Goal: Entertainment & Leisure: Consume media (video, audio)

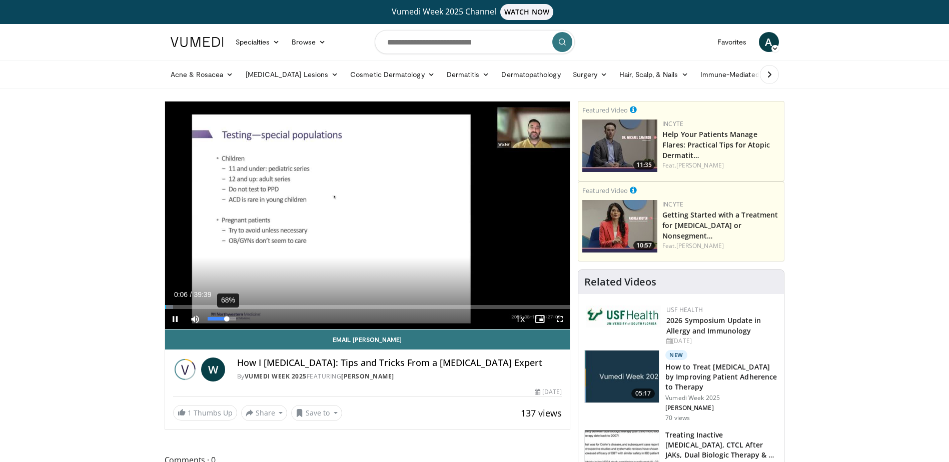
click at [227, 321] on div "68%" at bounding box center [222, 319] width 29 height 4
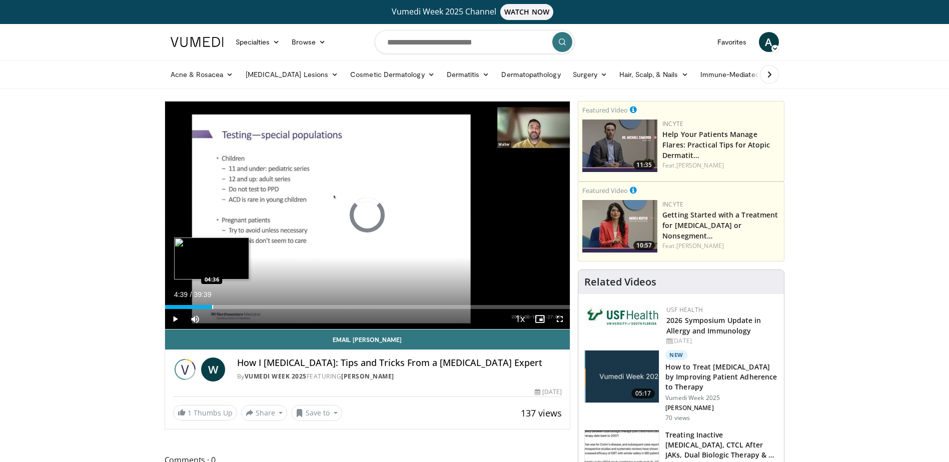
click at [212, 307] on div "Progress Bar" at bounding box center [212, 307] width 1 height 4
click at [229, 307] on div "Loaded : 14.59% 04:46 06:18" at bounding box center [367, 307] width 405 height 4
click at [250, 307] on div "Progress Bar" at bounding box center [250, 307] width 1 height 4
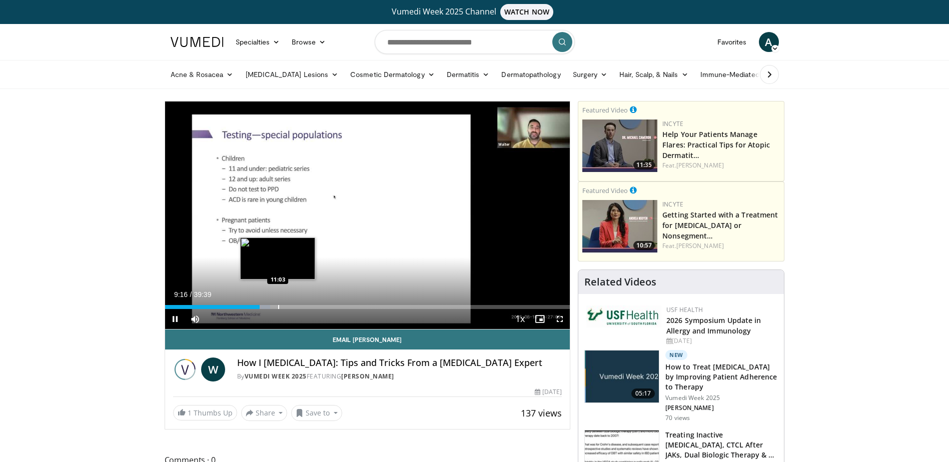
click at [278, 305] on div "Progress Bar" at bounding box center [278, 307] width 1 height 4
click at [308, 306] on div "Loaded : 31.52% 11:28 14:03" at bounding box center [367, 307] width 405 height 4
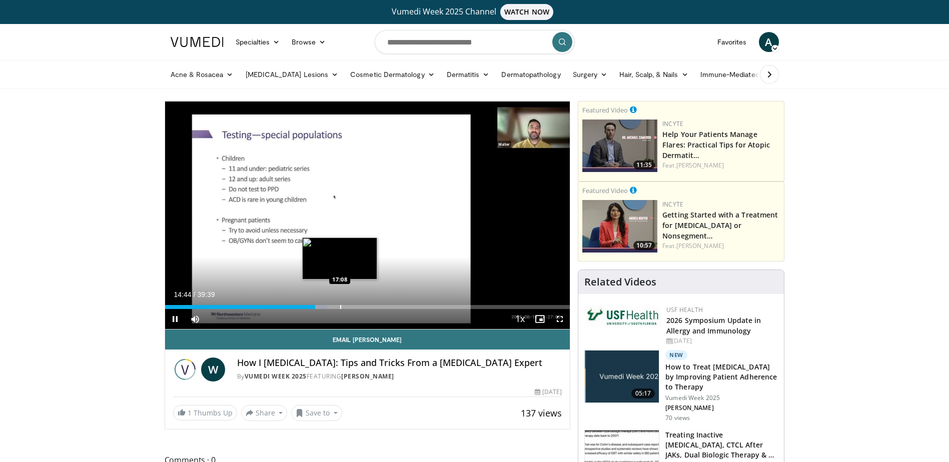
click at [340, 305] on div "Progress Bar" at bounding box center [340, 307] width 1 height 4
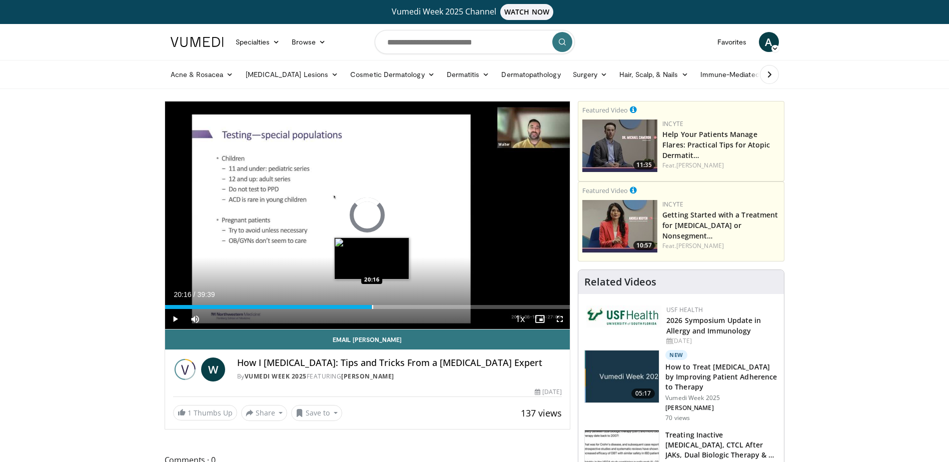
click at [372, 306] on div "Progress Bar" at bounding box center [372, 307] width 1 height 4
click at [406, 305] on div "Progress Bar" at bounding box center [405, 307] width 1 height 4
click at [393, 305] on div "22:19" at bounding box center [279, 307] width 228 height 4
click at [383, 306] on div "Progress Bar" at bounding box center [383, 307] width 1 height 4
click at [397, 307] on div "Progress Bar" at bounding box center [397, 307] width 1 height 4
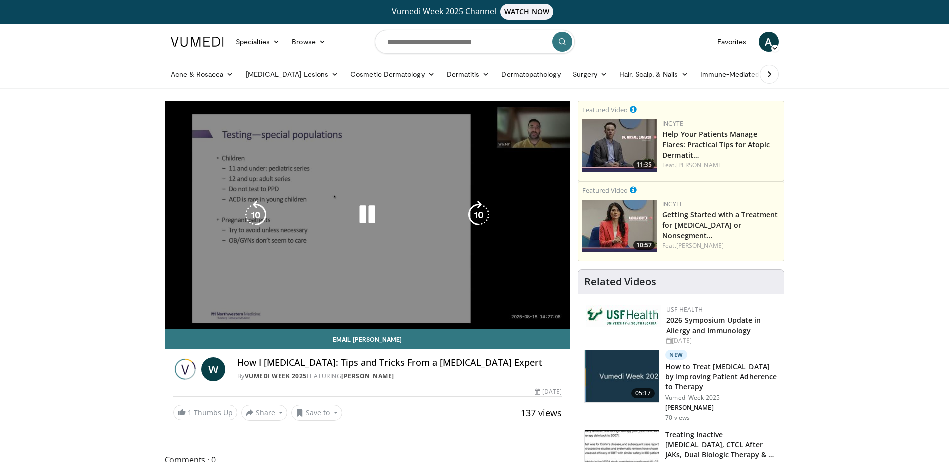
click at [421, 305] on div "10 seconds Tap to unmute" at bounding box center [367, 216] width 405 height 228
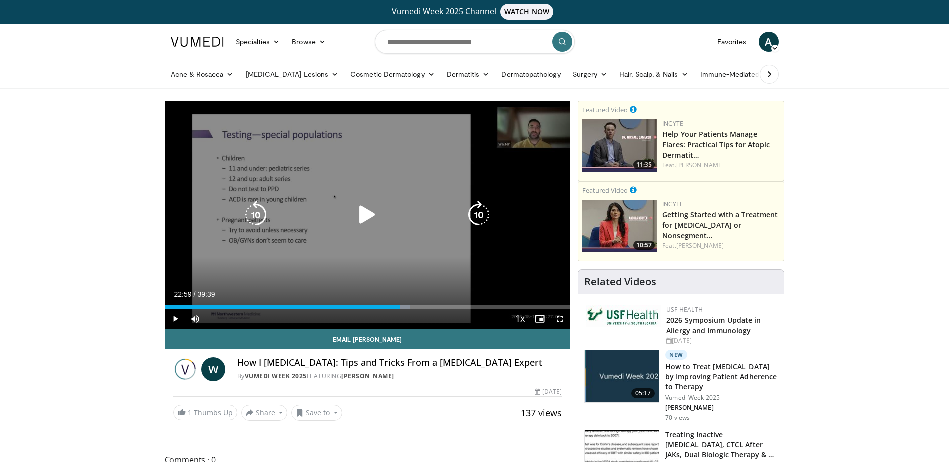
click at [0, 0] on div "Progress Bar" at bounding box center [0, 0] width 0 height 0
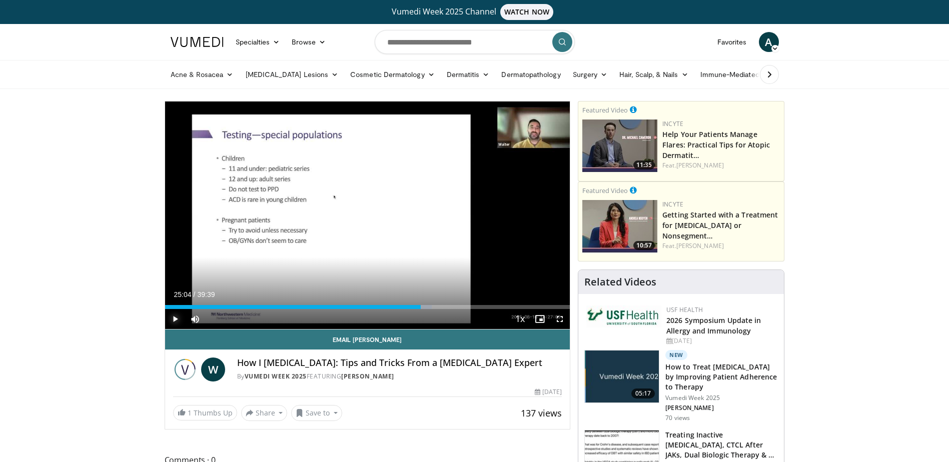
click at [176, 318] on span "Video Player" at bounding box center [175, 319] width 20 height 20
click at [410, 306] on div "Progress Bar" at bounding box center [410, 307] width 1 height 4
click at [401, 307] on div "Progress Bar" at bounding box center [401, 307] width 1 height 4
click at [432, 305] on div "Progress Bar" at bounding box center [432, 307] width 1 height 4
click at [426, 305] on div "Progress Bar" at bounding box center [426, 307] width 1 height 4
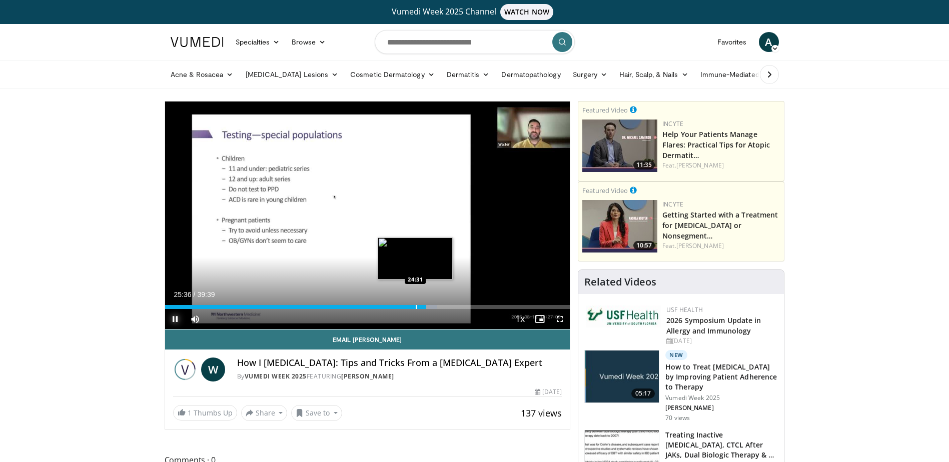
click at [416, 305] on div "Progress Bar" at bounding box center [416, 307] width 1 height 4
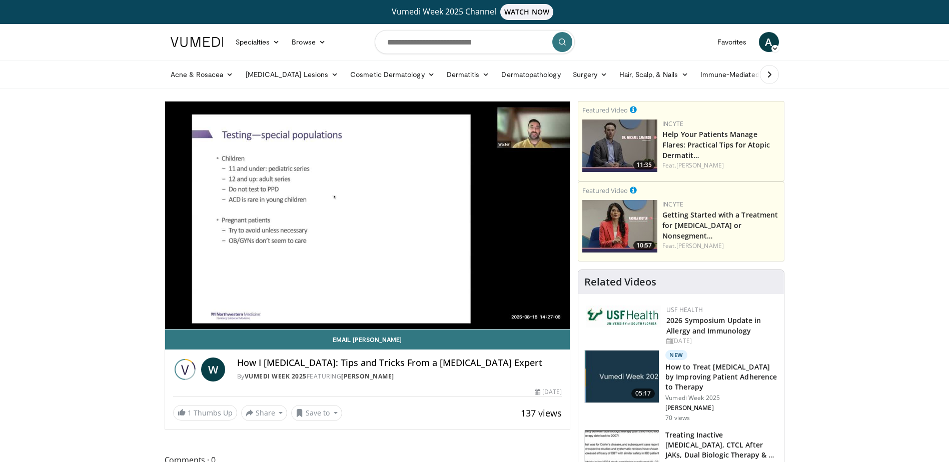
drag, startPoint x: 206, startPoint y: 451, endPoint x: 159, endPoint y: 488, distance: 59.8
drag, startPoint x: 159, startPoint y: 488, endPoint x: 33, endPoint y: 329, distance: 202.5
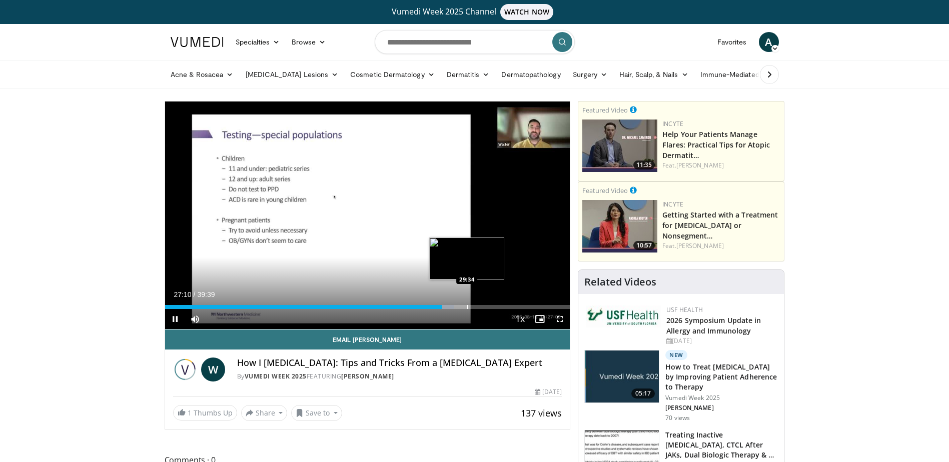
click at [467, 305] on div "Progress Bar" at bounding box center [467, 307] width 1 height 4
click at [450, 306] on div "Progress Bar" at bounding box center [450, 307] width 1 height 4
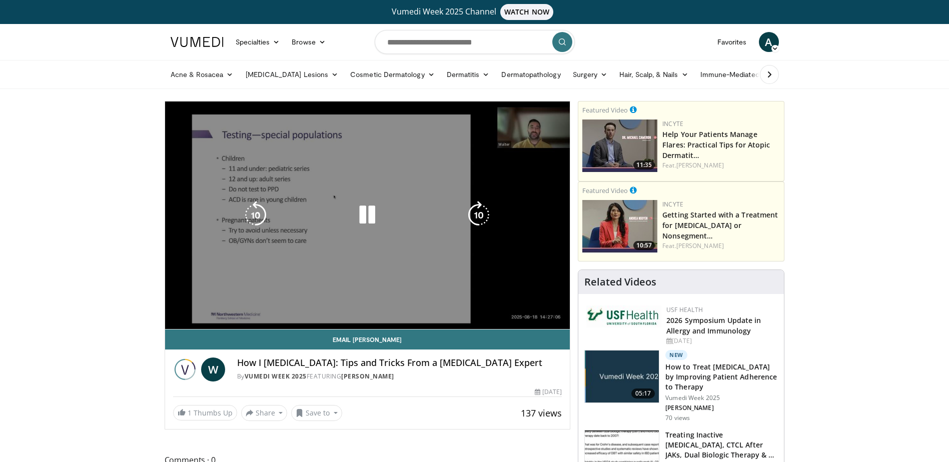
click at [490, 306] on div "10 seconds Tap to unmute" at bounding box center [367, 216] width 405 height 228
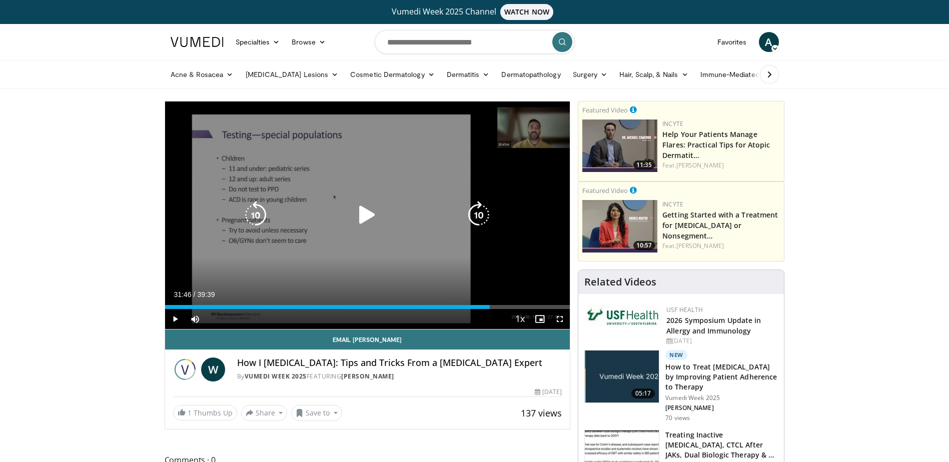
click at [0, 0] on div "Progress Bar" at bounding box center [0, 0] width 0 height 0
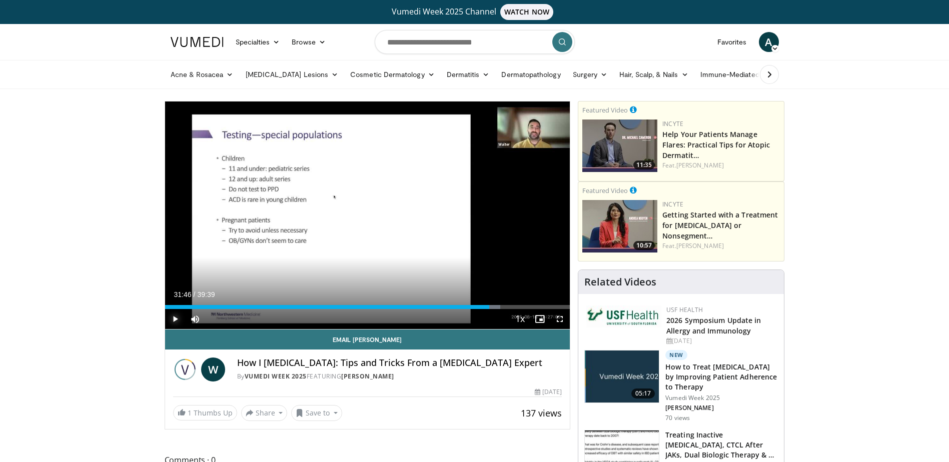
click at [176, 316] on span "Video Player" at bounding box center [175, 319] width 20 height 20
click at [511, 307] on div "Progress Bar" at bounding box center [511, 307] width 1 height 4
click at [536, 303] on div "Loaded : 88.67% 36:22 36:22" at bounding box center [367, 305] width 405 height 10
click at [556, 306] on div "Progress Bar" at bounding box center [556, 307] width 1 height 4
